Goal: Task Accomplishment & Management: Manage account settings

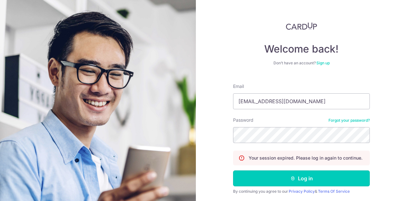
click at [281, 175] on button "Log in" at bounding box center [301, 178] width 137 height 16
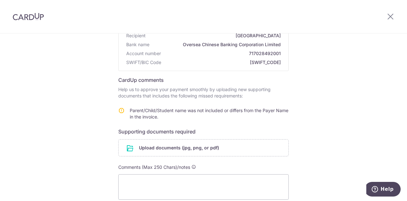
scroll to position [127, 0]
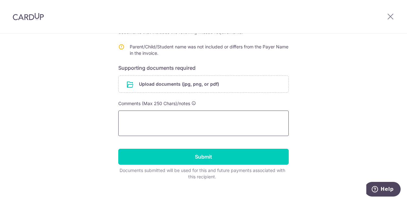
click at [184, 118] on textarea at bounding box center [203, 122] width 170 height 25
type textarea "M"
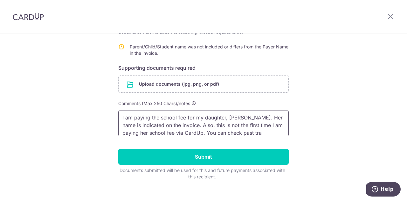
scroll to position [9, 0]
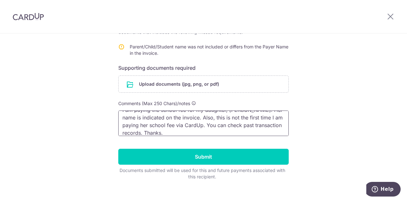
type textarea "I am paying the school fee for my daughter, Jocelyn Metta Zeng. Her name is ind…"
click at [250, 87] on input "file" at bounding box center [204, 84] width 170 height 17
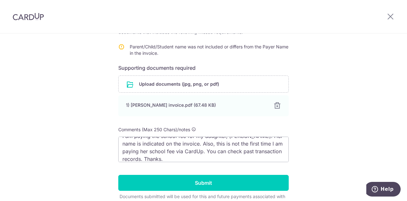
scroll to position [161, 0]
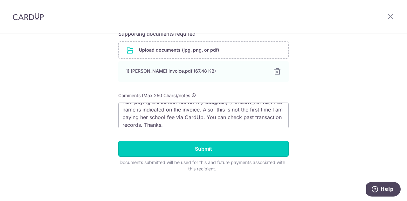
click at [213, 148] on input "Submit" at bounding box center [203, 149] width 170 height 16
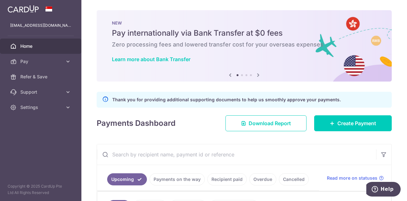
scroll to position [64, 0]
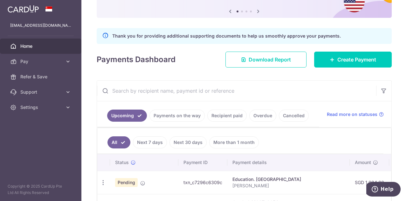
click at [224, 113] on link "Recipient paid" at bounding box center [226, 115] width 39 height 12
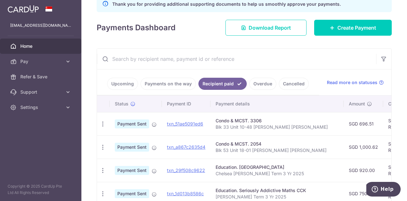
scroll to position [254, 0]
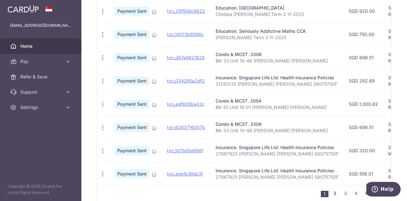
click at [335, 194] on link "2" at bounding box center [335, 193] width 8 height 8
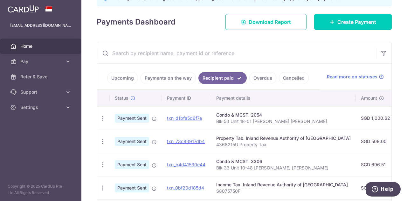
scroll to position [0, 0]
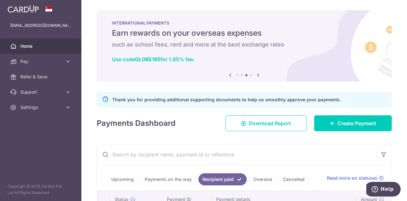
click at [38, 45] on span "Home" at bounding box center [41, 46] width 42 height 6
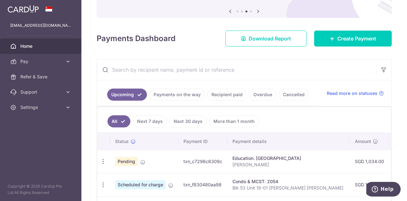
scroll to position [127, 0]
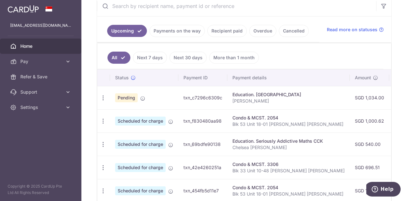
click at [104, 96] on icon "button" at bounding box center [103, 97] width 7 height 7
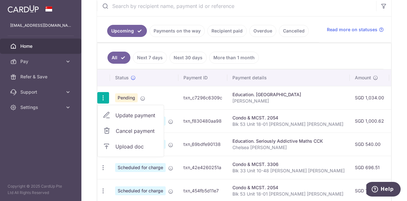
click at [105, 114] on icon at bounding box center [107, 115] width 8 height 8
radio input "true"
type input "1,034.00"
type input "[DATE]"
type input "Jocelyn Metta Zeng"
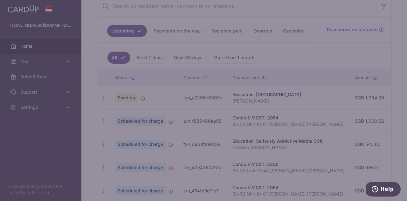
type input "REC185"
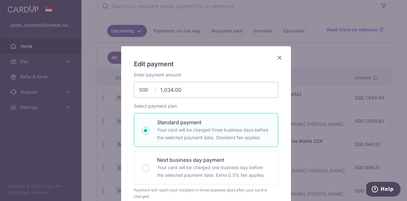
scroll to position [159, 0]
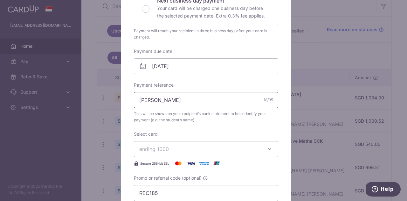
click at [221, 100] on input "Jocelyn Metta Zeng" at bounding box center [206, 100] width 144 height 16
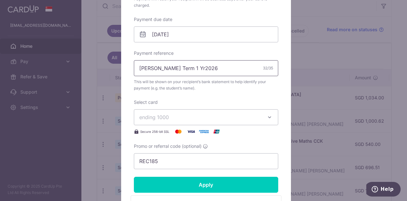
click at [209, 68] on input "Jocelyn Metta Zeng Term 1 Yr2026" at bounding box center [206, 68] width 144 height 16
type input "[PERSON_NAME] Term 1 Yr 2026"
click at [218, 188] on input "Apply" at bounding box center [206, 184] width 144 height 16
type input "Successfully Applied"
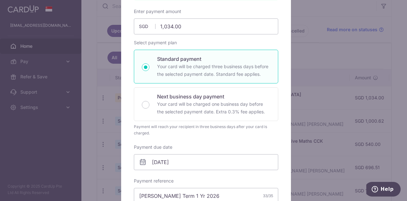
scroll to position [0, 0]
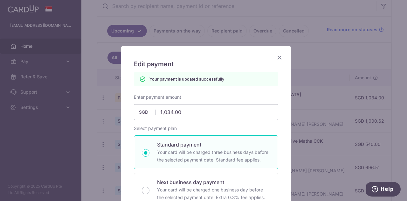
click at [277, 58] on icon "Close" at bounding box center [280, 57] width 8 height 8
